Goal: Task Accomplishment & Management: Manage account settings

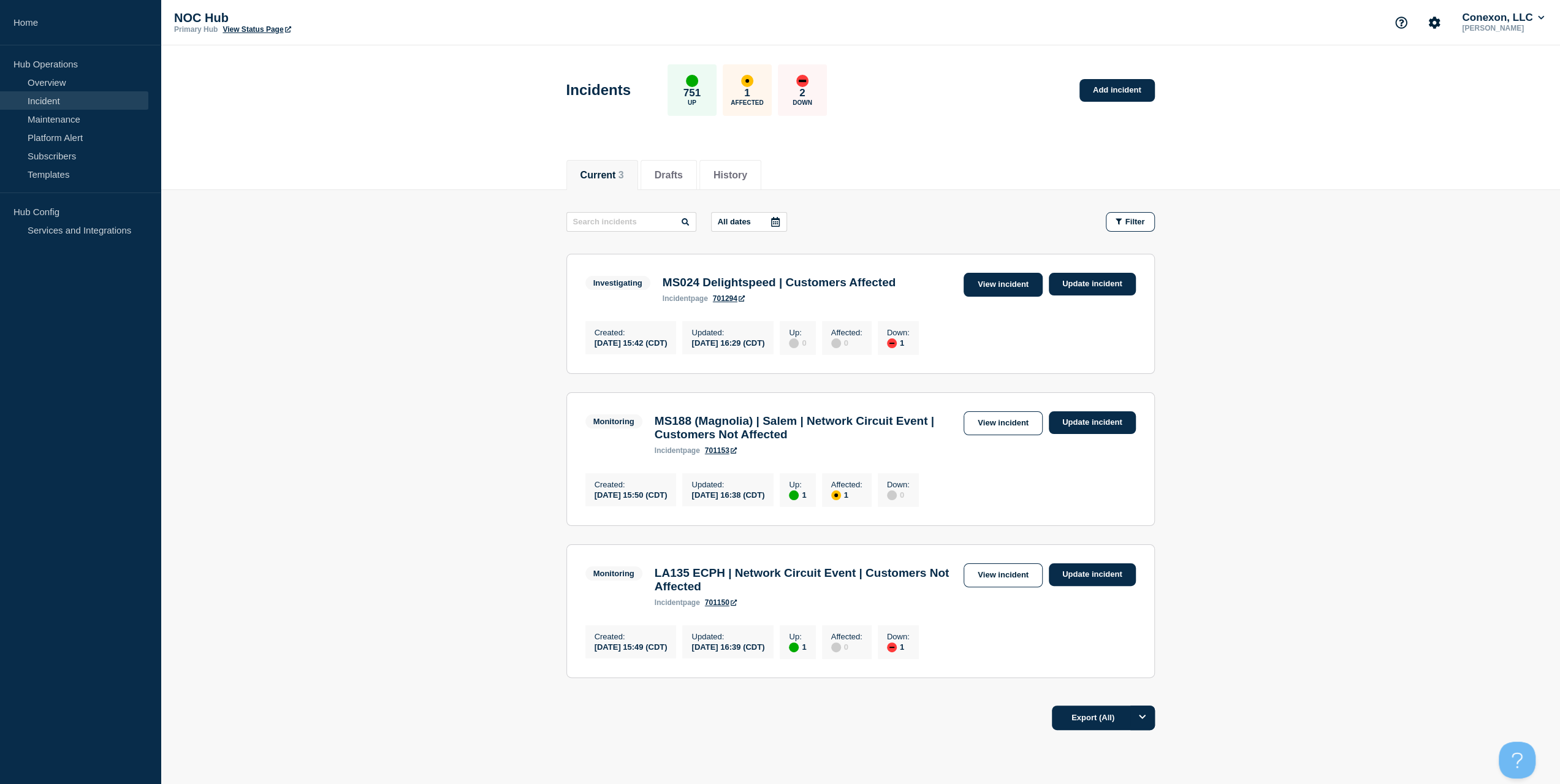
click at [994, 284] on link "View incident" at bounding box center [1003, 285] width 79 height 24
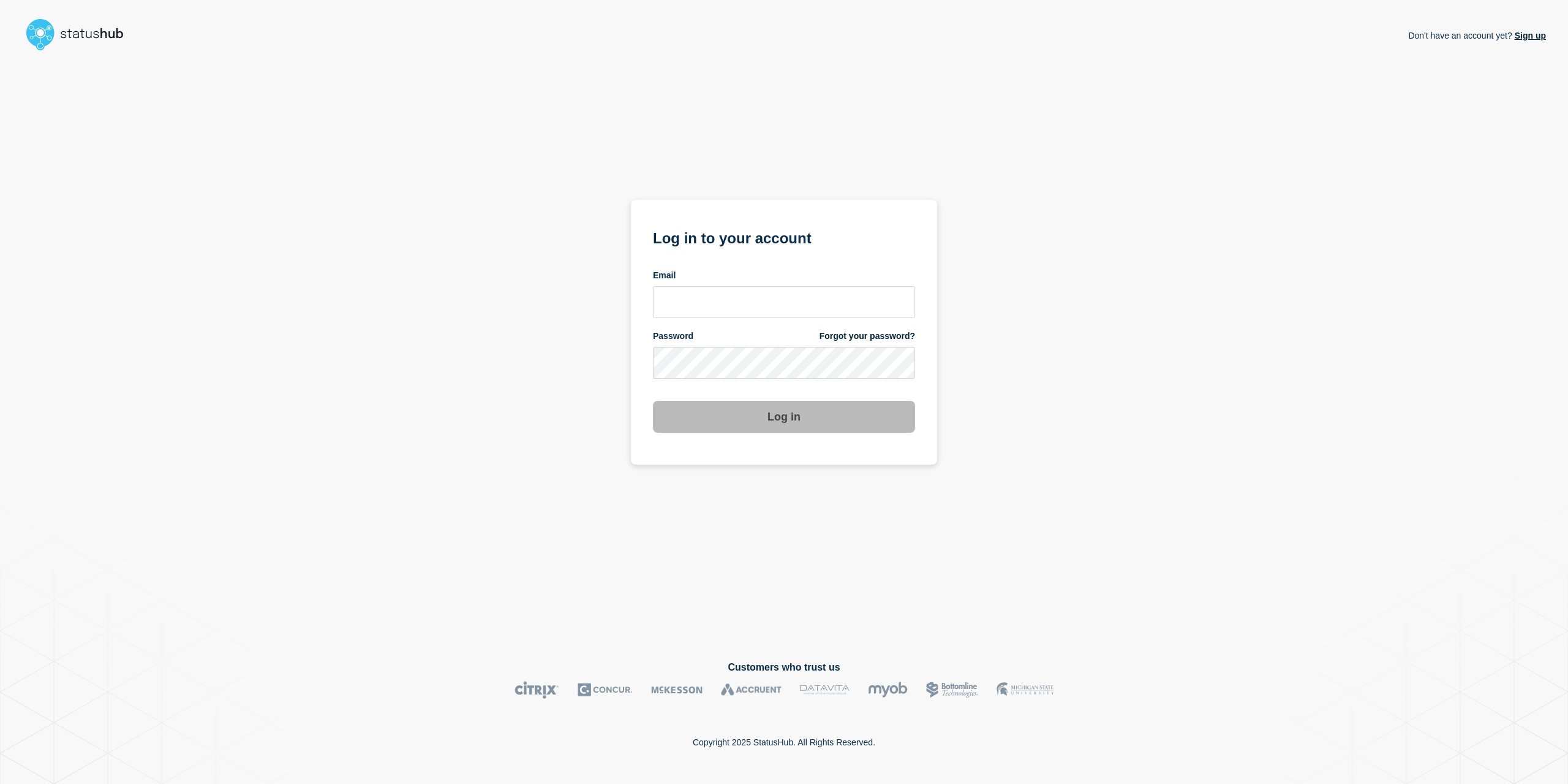
click at [709, 271] on div "Email" at bounding box center [784, 276] width 262 height 12
click at [705, 293] on input "email input" at bounding box center [784, 301] width 262 height 32
type input "[EMAIL_ADDRESS][PERSON_NAME][DOMAIN_NAME]"
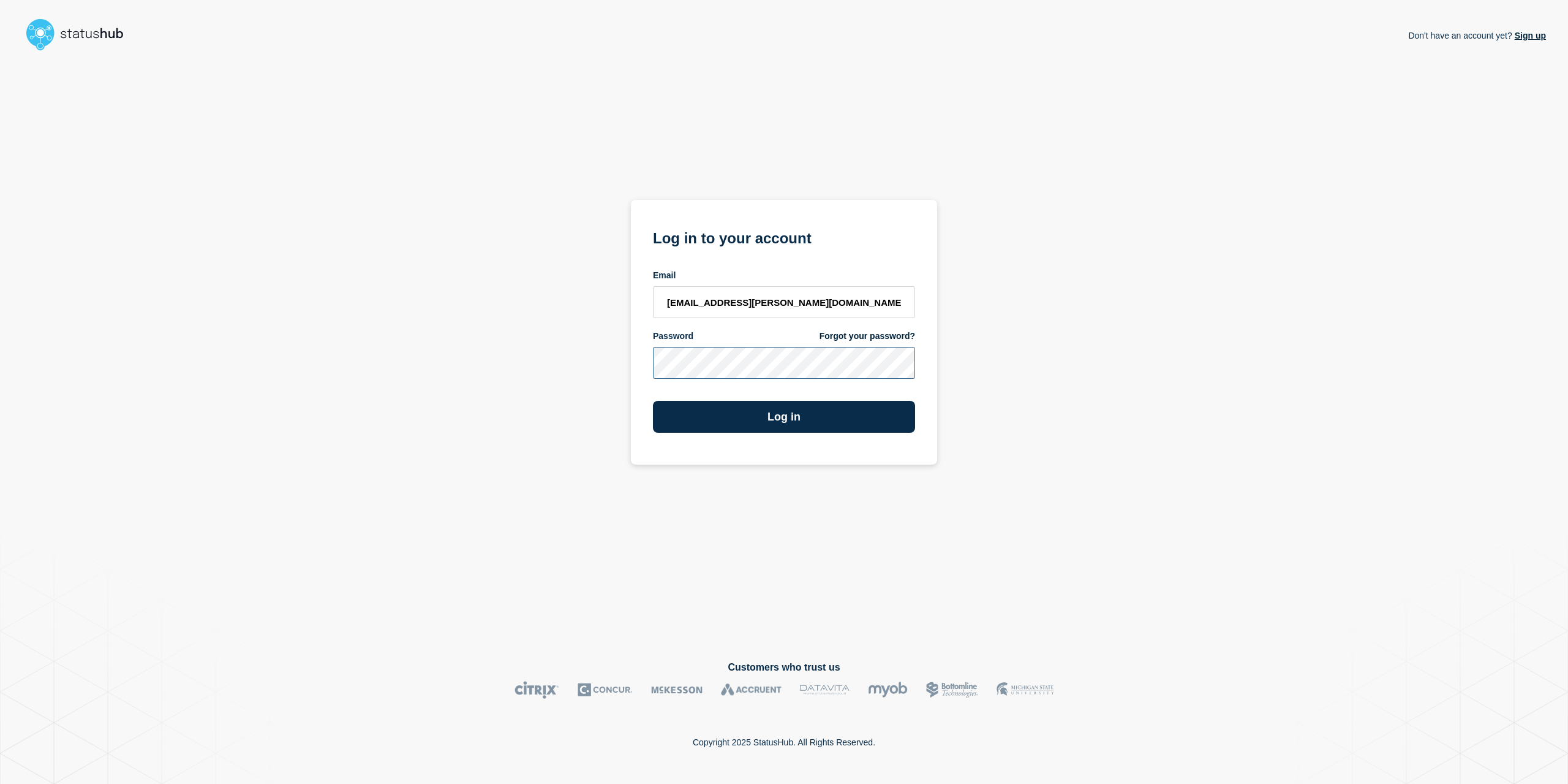
click at [653, 401] on button "Log in" at bounding box center [784, 416] width 262 height 32
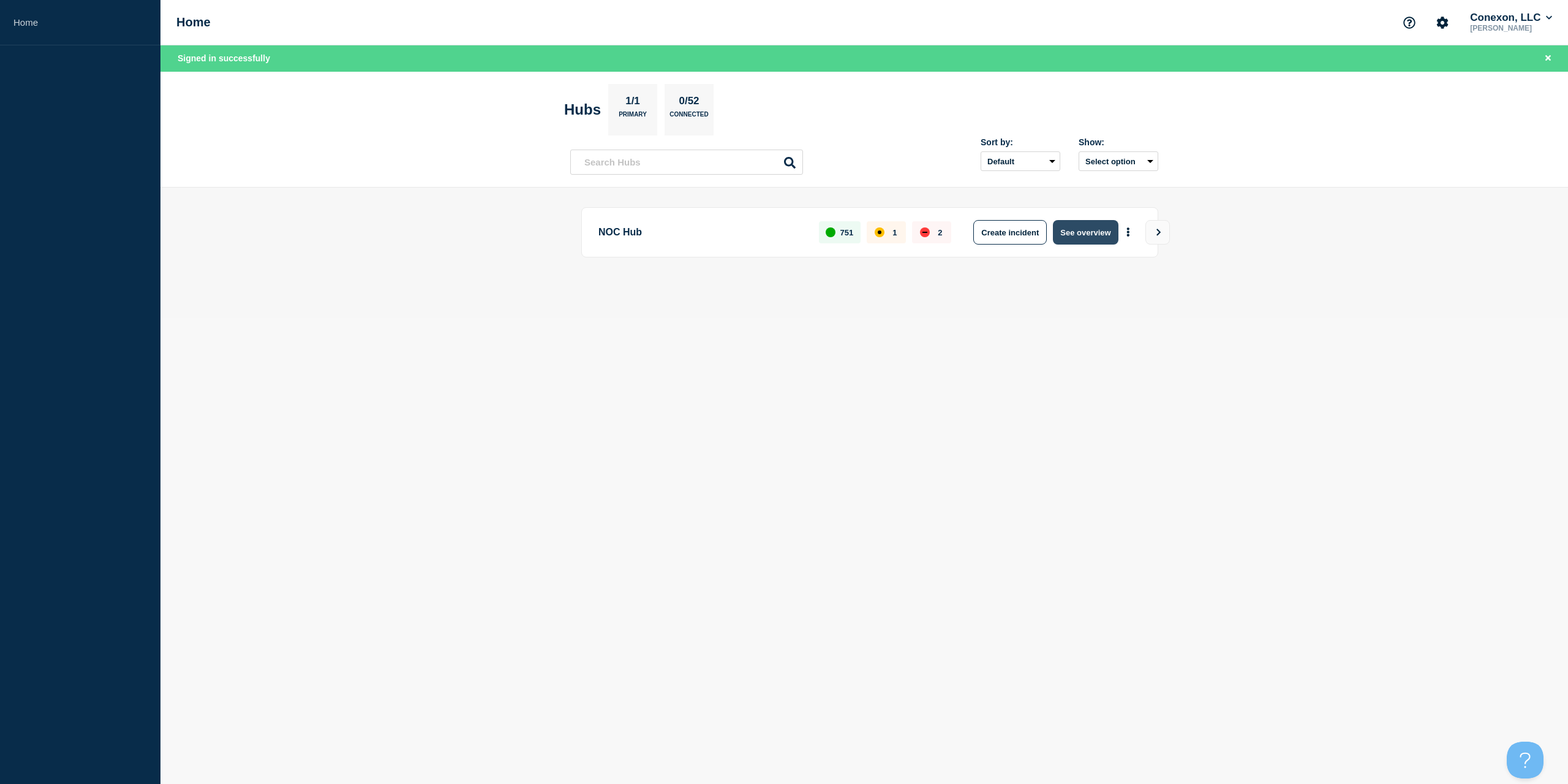
click at [1072, 221] on button "See overview" at bounding box center [1085, 232] width 65 height 25
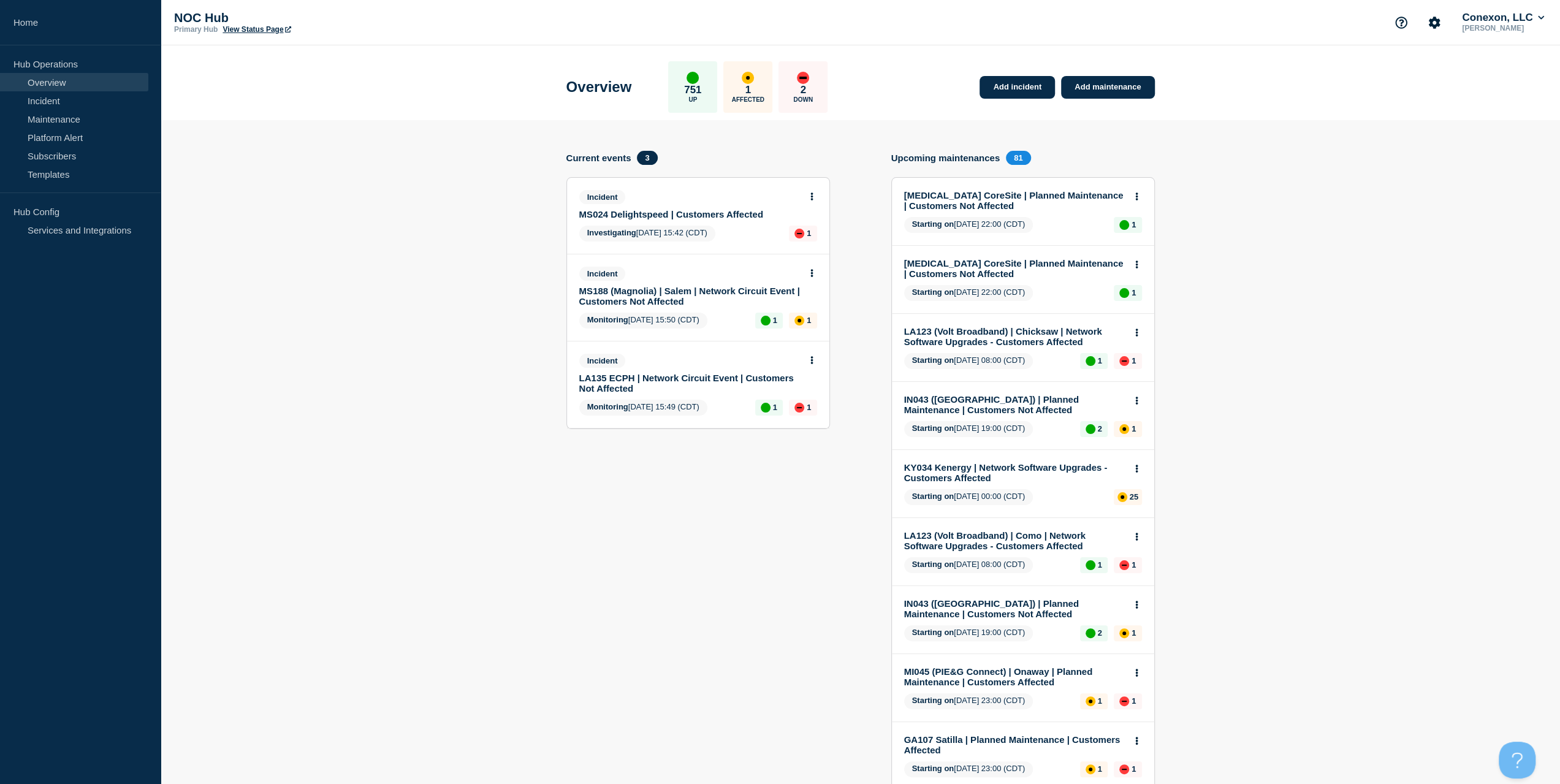
click at [710, 213] on link "MS024 Delightspeed | Customers Affected" at bounding box center [690, 214] width 221 height 10
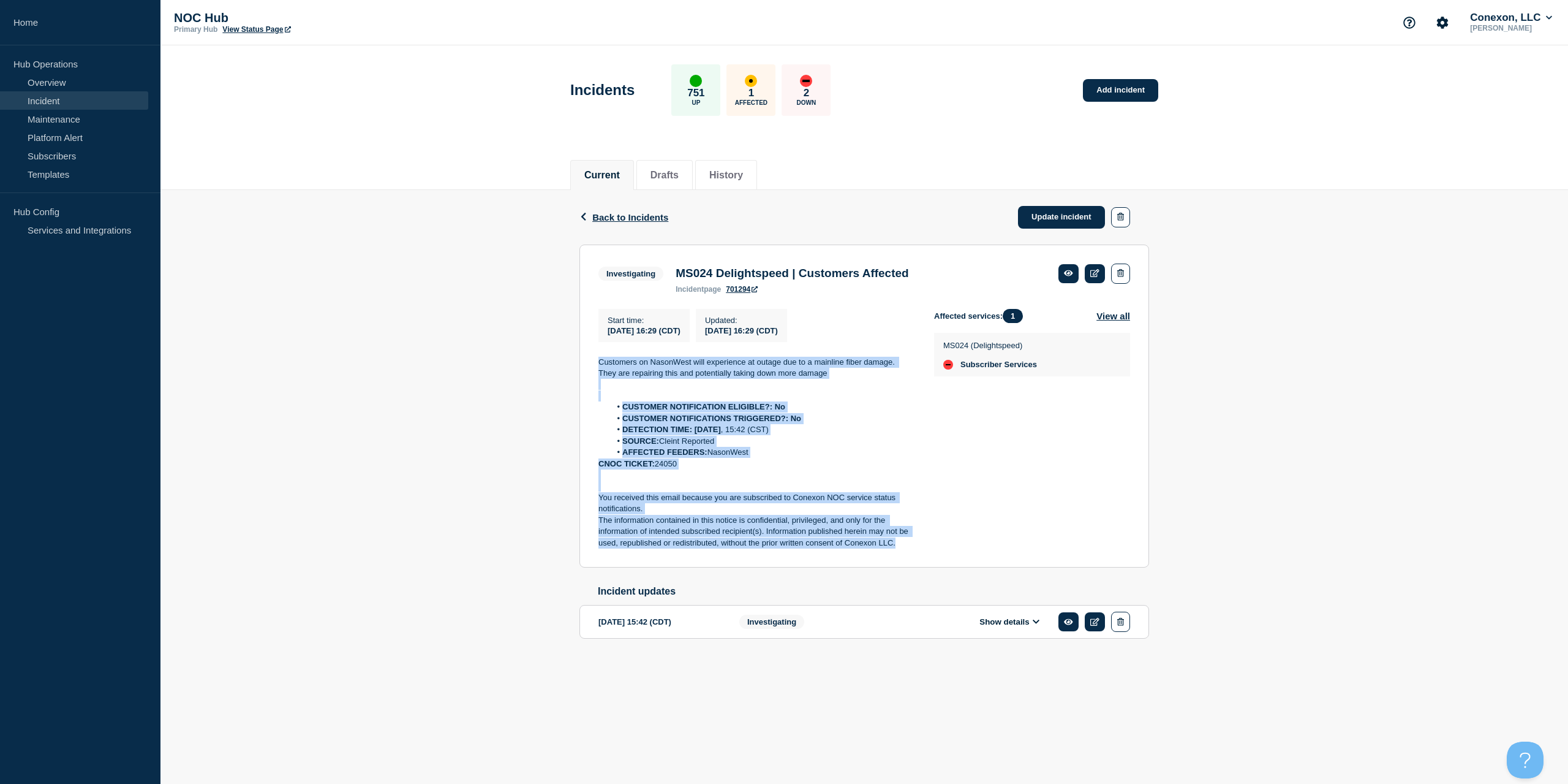
drag, startPoint x: 858, startPoint y: 529, endPoint x: 553, endPoint y: 355, distance: 351.1
click at [553, 355] on div "Back Back to Incidents Update incident Investigating MS024 Delightspeed | Custo…" at bounding box center [864, 434] width 1407 height 488
copy div "Customers on NasonWest will experience at outage due to a mainline fiber damage…"
click at [1052, 219] on link "Update incident" at bounding box center [1062, 217] width 87 height 23
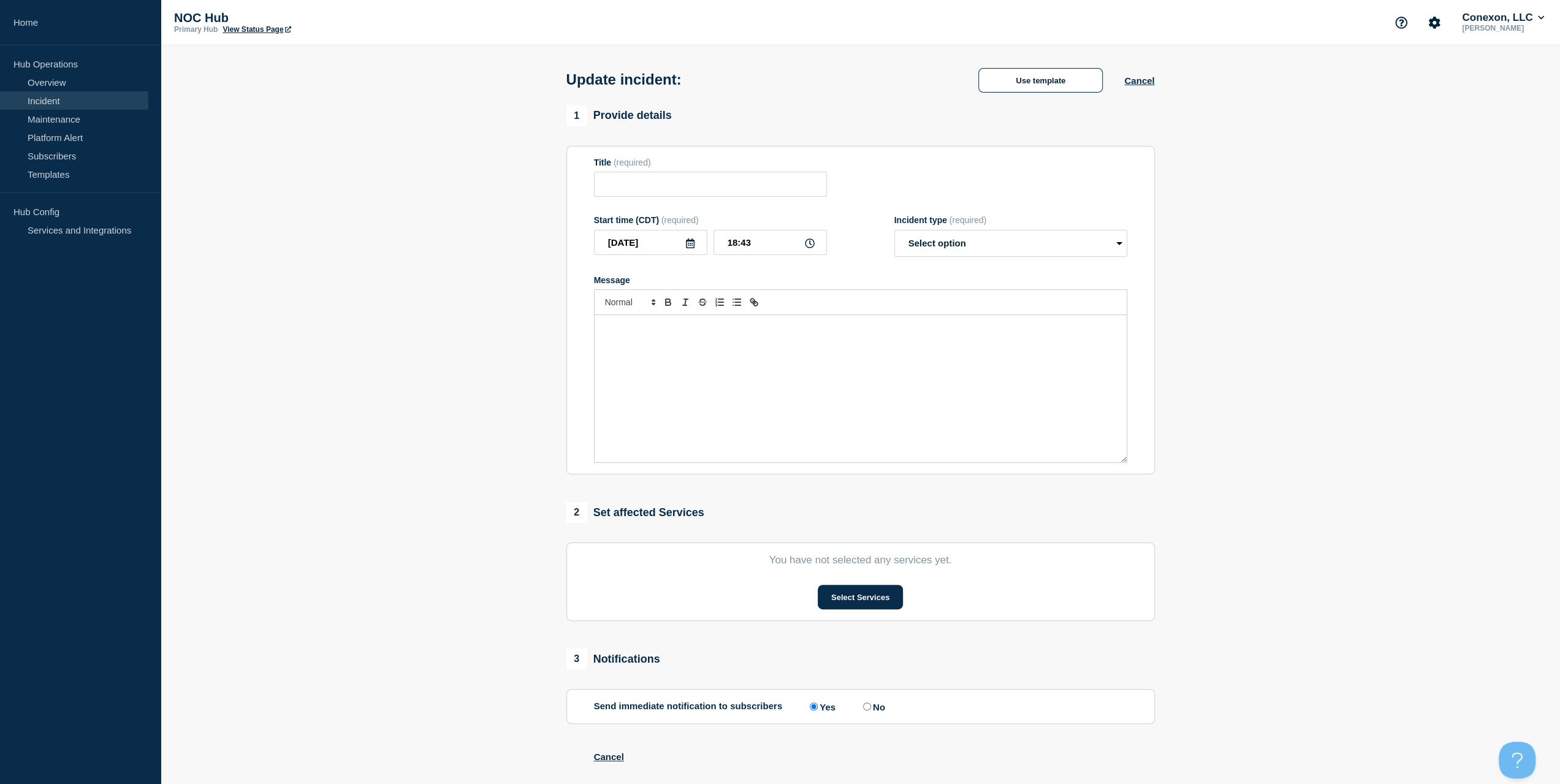
type input "MS024 Delightspeed | Customers Affected"
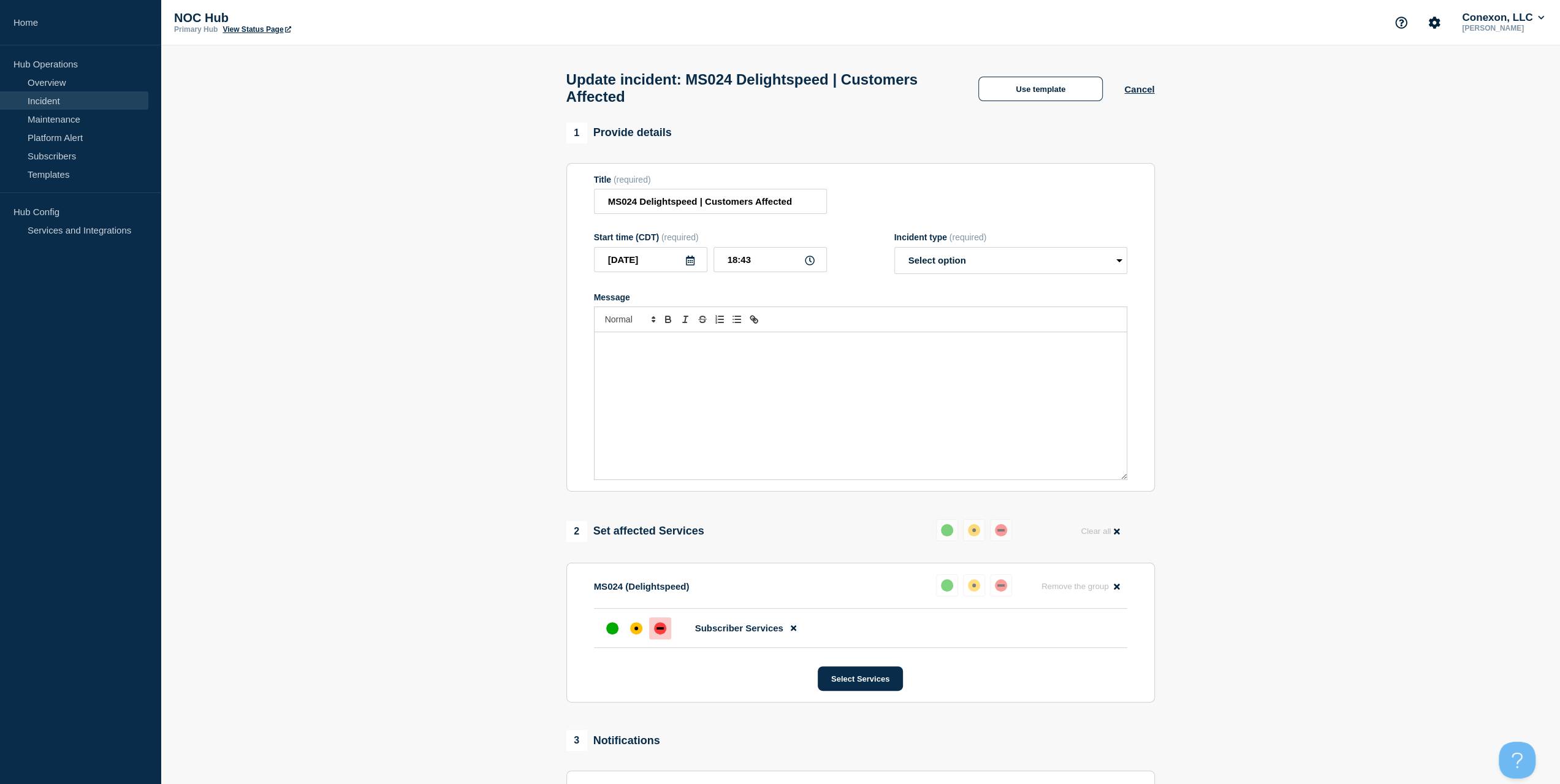
click at [737, 406] on div "Message" at bounding box center [860, 405] width 532 height 147
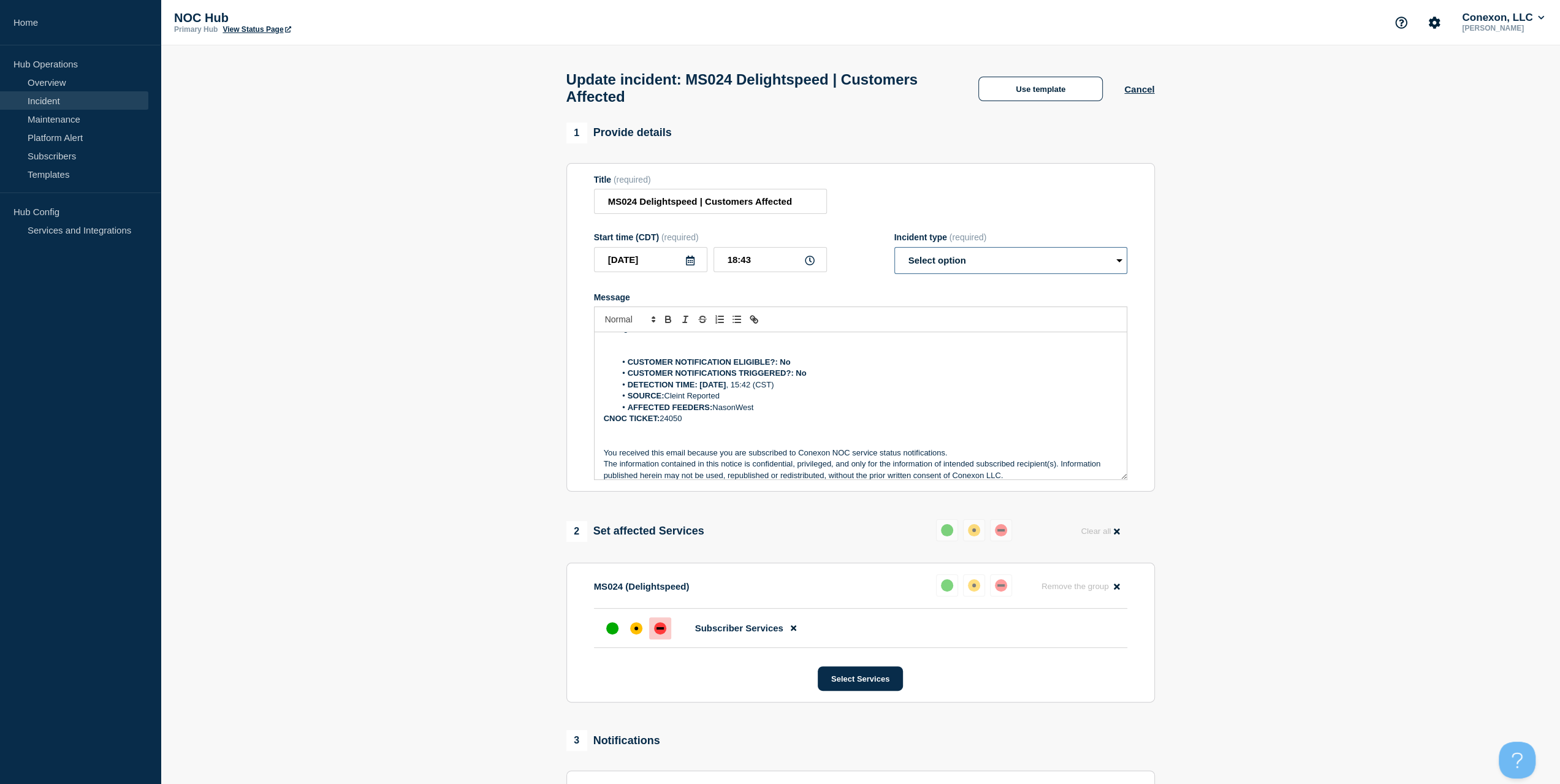
drag, startPoint x: 946, startPoint y: 261, endPoint x: 941, endPoint y: 280, distance: 19.6
click at [946, 261] on select "Select option Investigating Identified Monitoring Resolved" at bounding box center [1010, 260] width 233 height 27
select select "resolved"
click at [894, 253] on select "Select option Investigating Identified Monitoring Resolved" at bounding box center [1010, 260] width 233 height 27
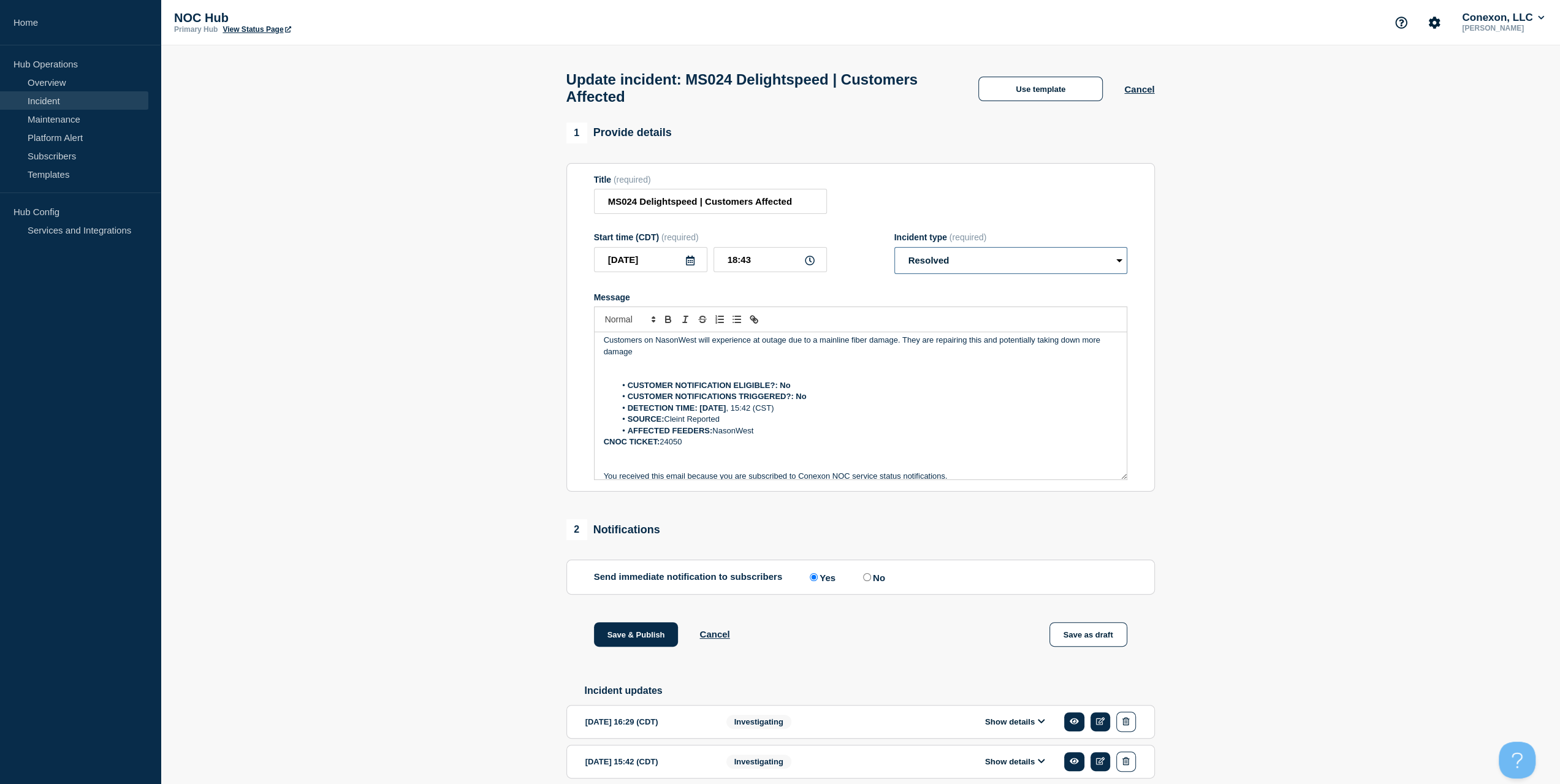
scroll to position [0, 0]
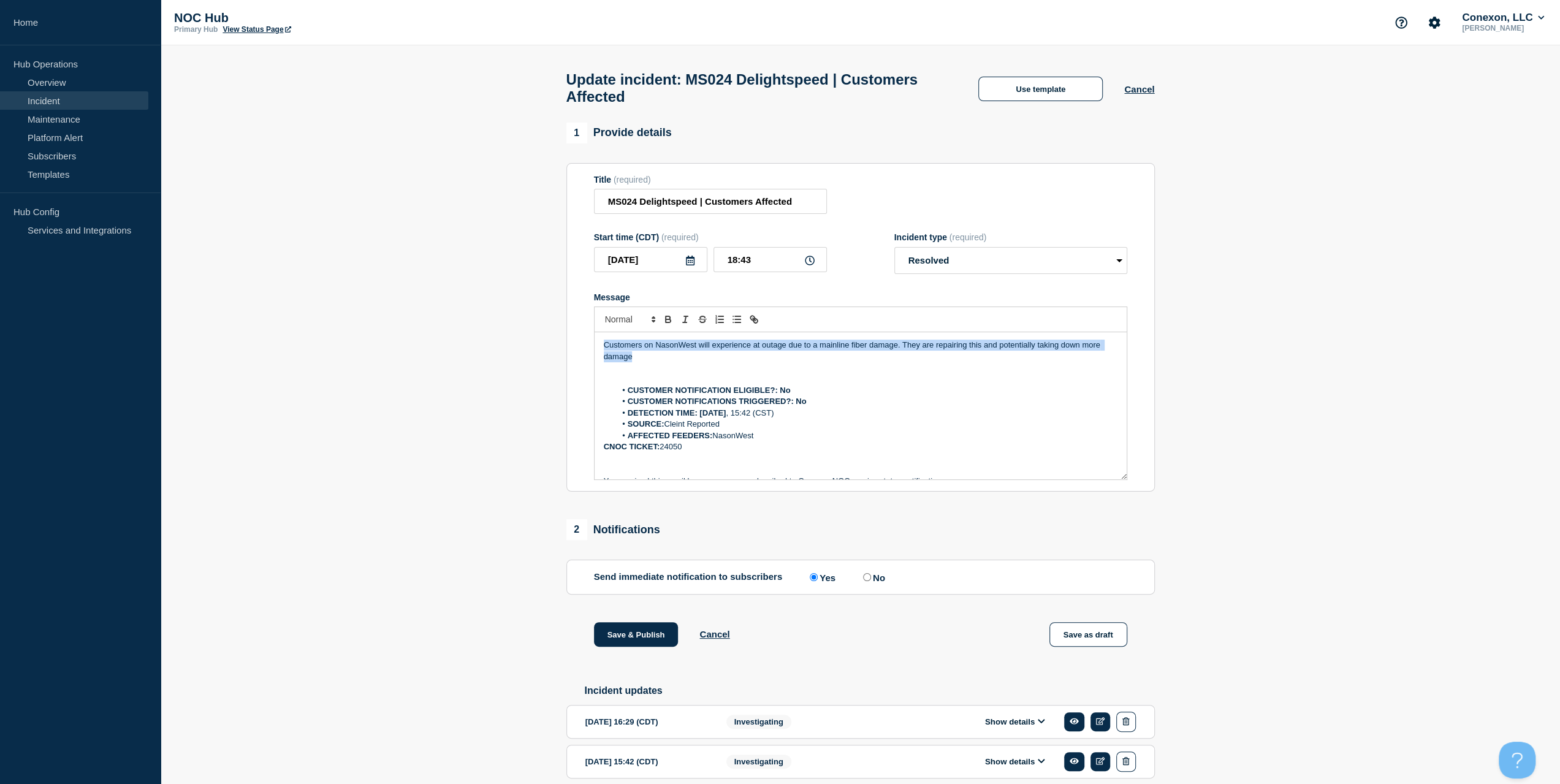
drag, startPoint x: 589, startPoint y: 358, endPoint x: 475, endPoint y: 323, distance: 119.3
click at [480, 329] on section "1 Provide details Title (required) MS024 Delightspeed | Customers Affected Star…" at bounding box center [860, 470] width 1400 height 694
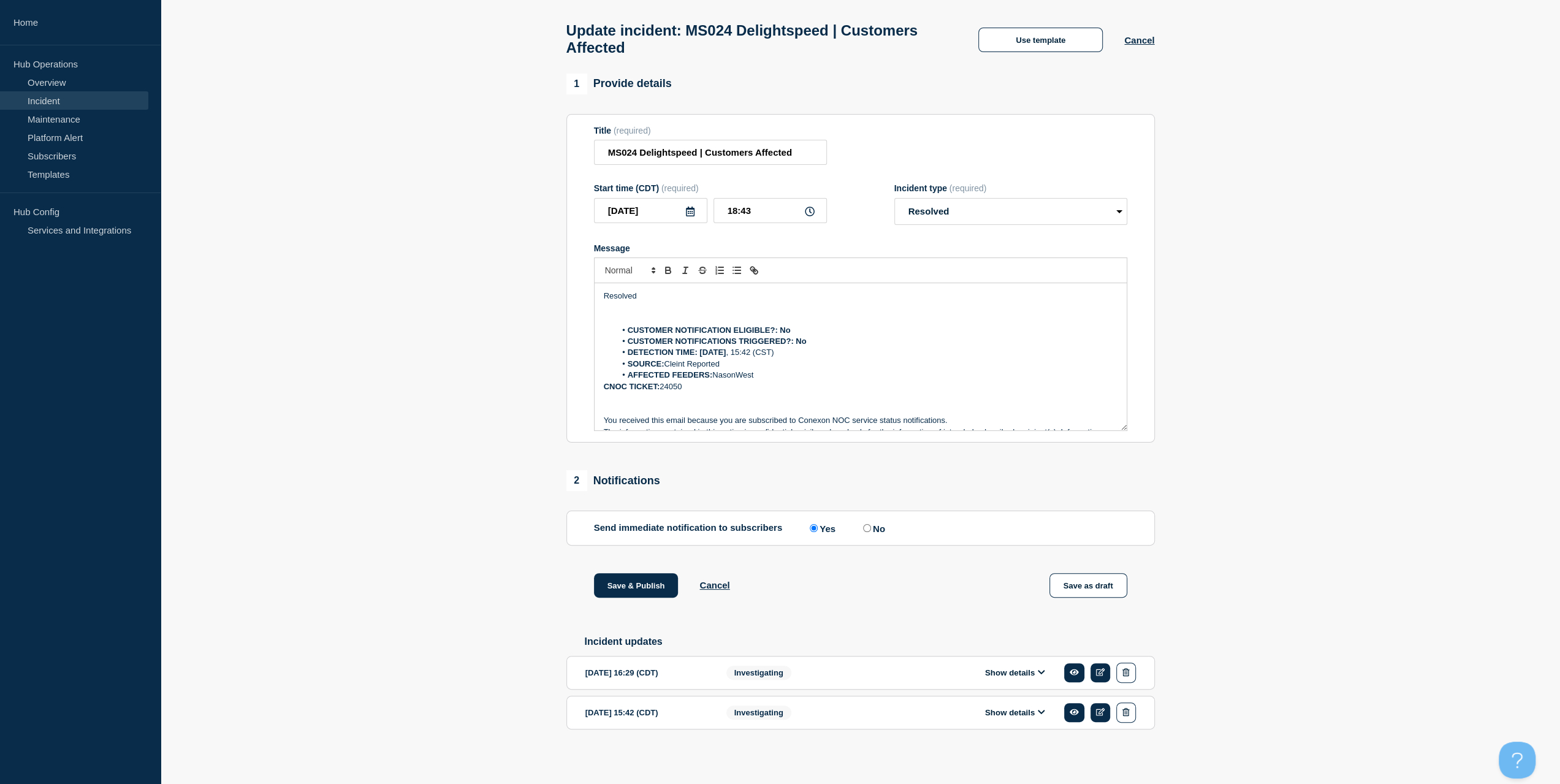
scroll to position [58, 0]
drag, startPoint x: 630, startPoint y: 572, endPoint x: 631, endPoint y: 560, distance: 12.0
click at [630, 572] on button "Save & Publish" at bounding box center [636, 583] width 84 height 25
